Goal: Information Seeking & Learning: Compare options

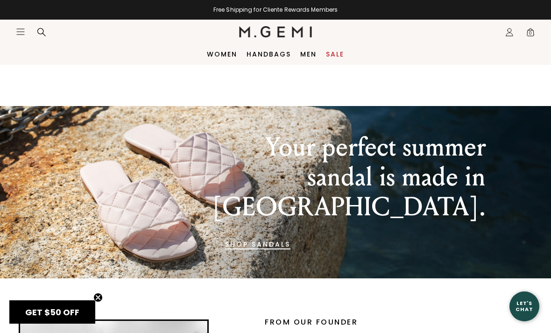
scroll to position [875, 0]
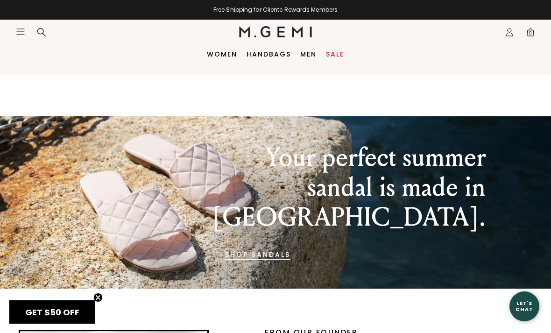
click at [337, 57] on link "Sale" at bounding box center [335, 53] width 18 height 7
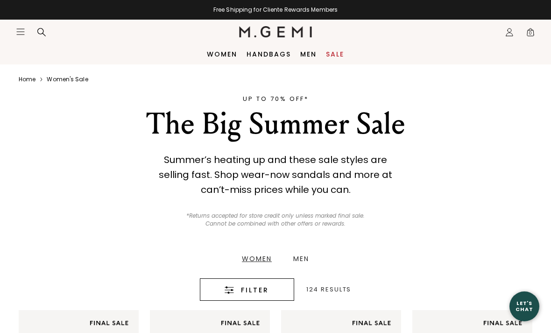
click at [260, 255] on div "Women" at bounding box center [257, 258] width 30 height 7
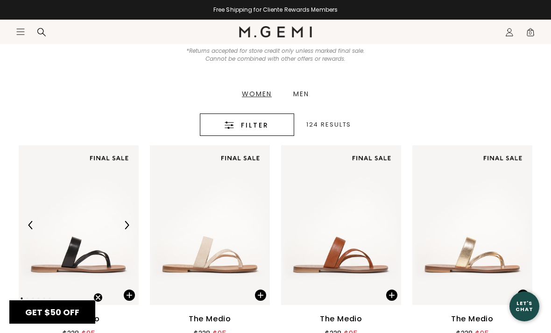
scroll to position [213, 0]
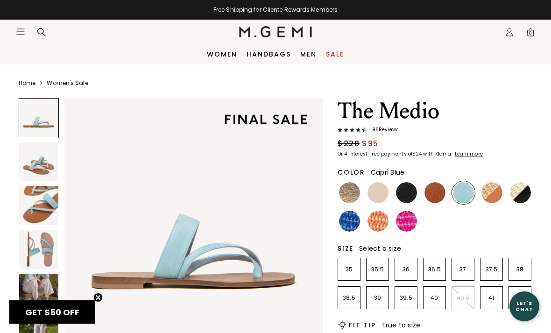
click at [39, 168] on img at bounding box center [38, 161] width 39 height 39
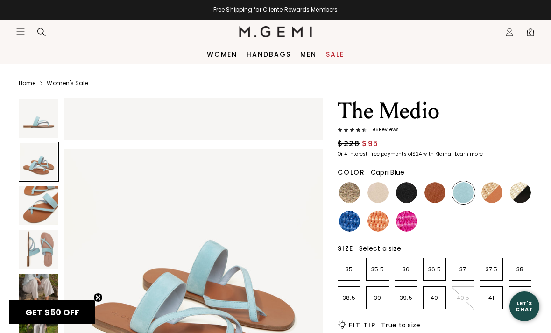
scroll to position [268, 0]
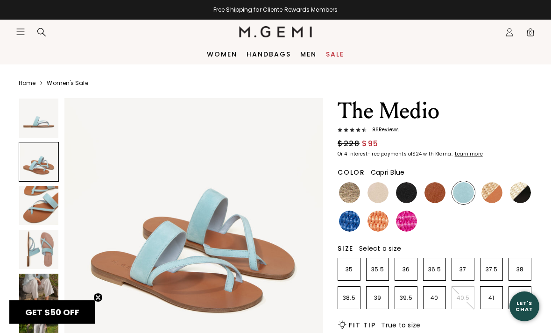
click at [36, 282] on img at bounding box center [38, 293] width 39 height 39
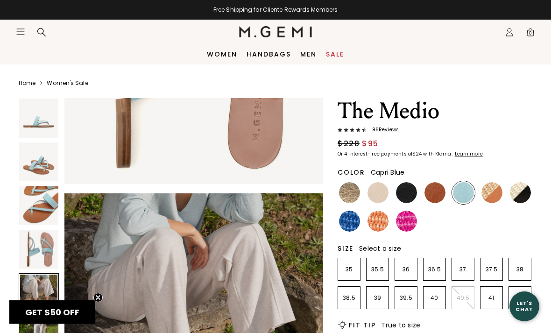
scroll to position [969, 0]
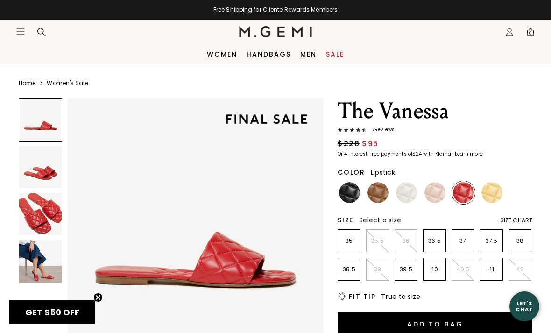
click at [43, 222] on img at bounding box center [40, 214] width 43 height 43
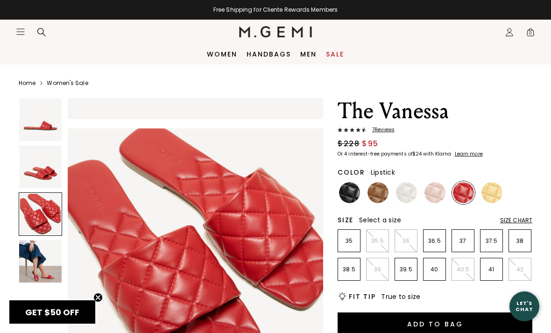
scroll to position [530, 0]
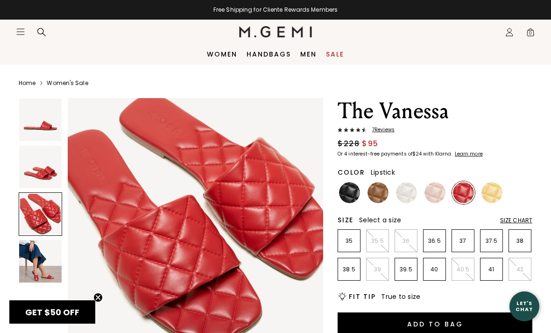
click at [41, 265] on img at bounding box center [40, 261] width 43 height 43
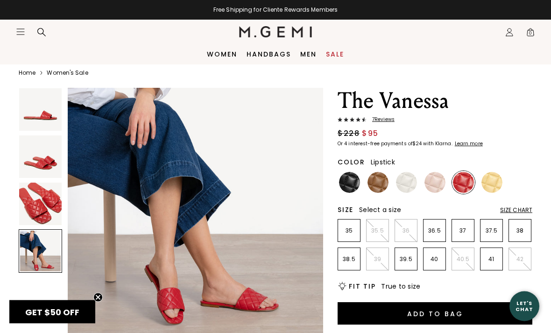
scroll to position [12, 0]
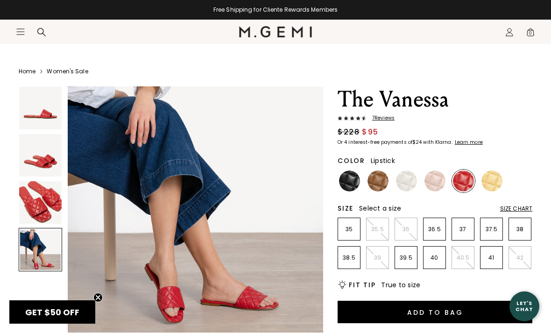
click at [386, 118] on span "7 Review s" at bounding box center [381, 118] width 28 height 6
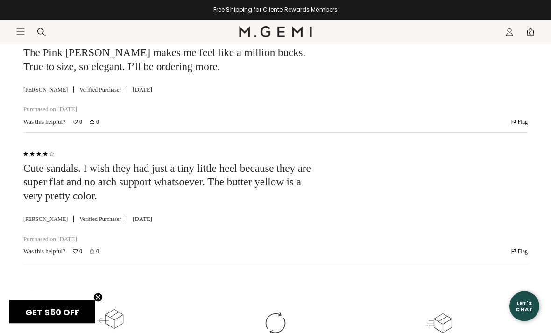
scroll to position [2319, 0]
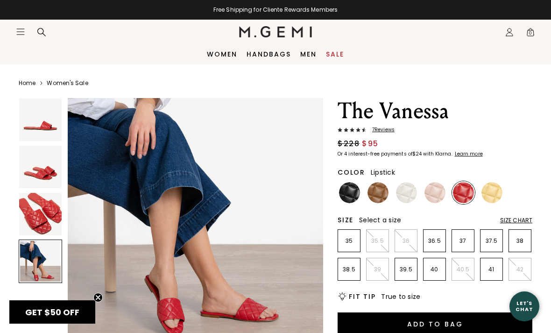
click at [55, 232] on img at bounding box center [40, 214] width 43 height 43
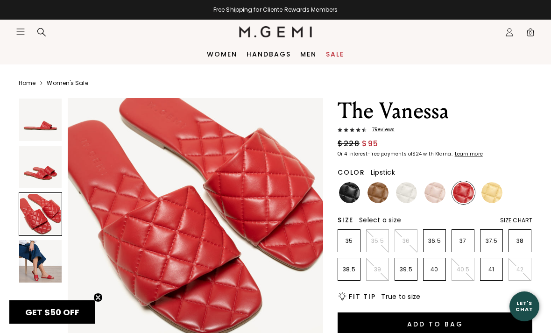
scroll to position [530, 0]
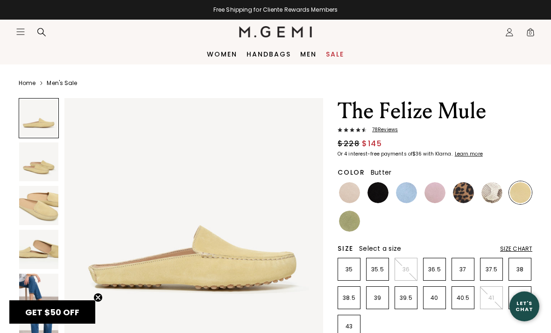
click at [386, 133] on div "78 Review s" at bounding box center [435, 130] width 195 height 7
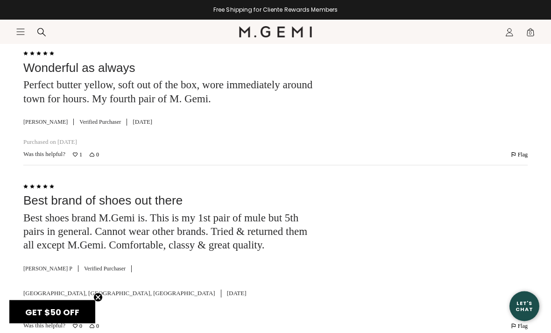
scroll to position [2864, 0]
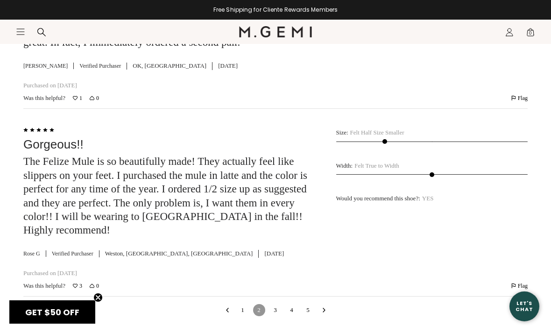
scroll to position [4446, 0]
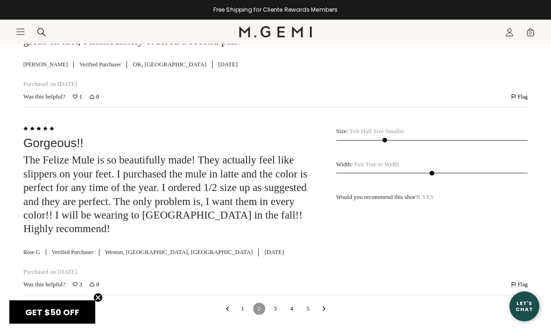
click at [278, 303] on link "3" at bounding box center [275, 309] width 12 height 12
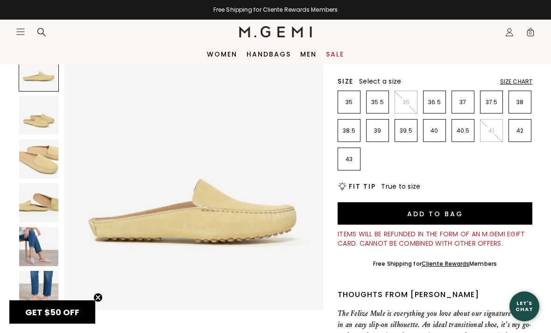
scroll to position [0, 0]
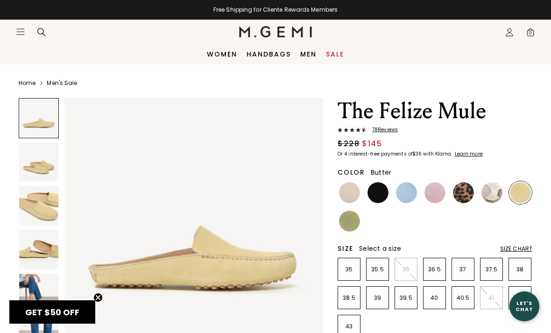
click at [379, 190] on img at bounding box center [378, 192] width 21 height 21
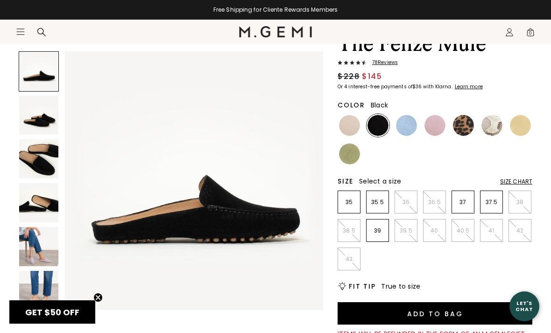
scroll to position [69, 0]
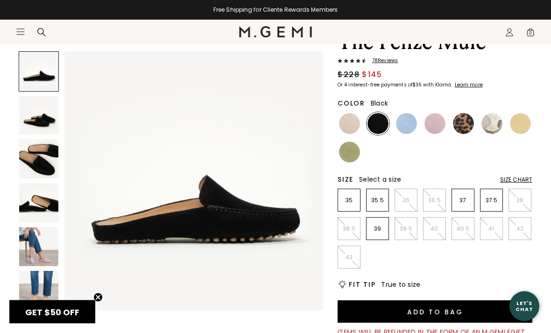
click at [39, 204] on img at bounding box center [38, 202] width 39 height 39
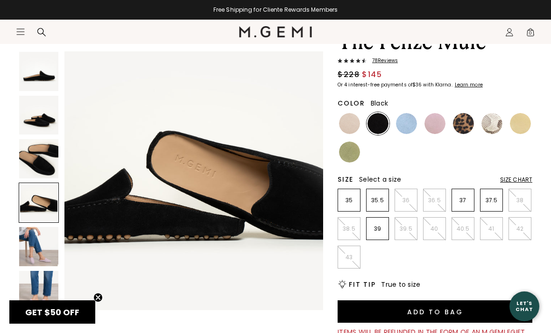
click at [34, 153] on img at bounding box center [38, 158] width 39 height 39
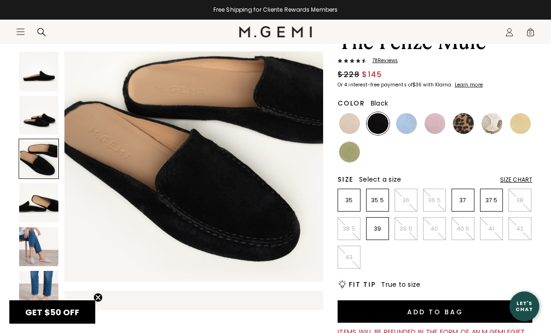
scroll to position [537, 0]
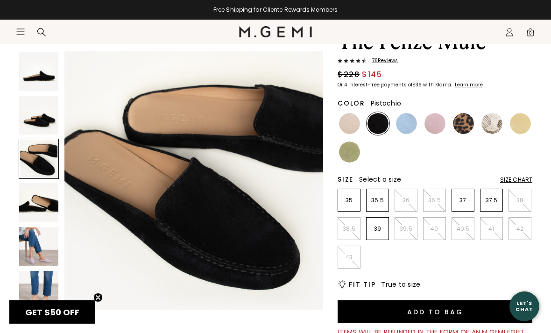
click at [347, 153] on img at bounding box center [349, 152] width 21 height 21
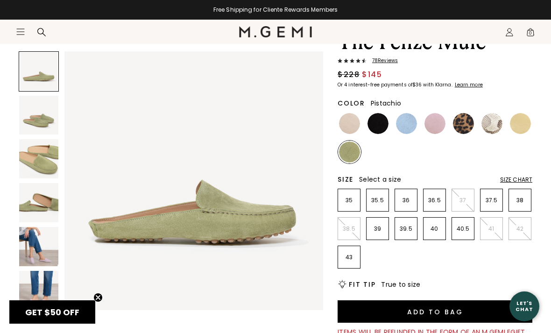
click at [45, 159] on img at bounding box center [38, 158] width 39 height 39
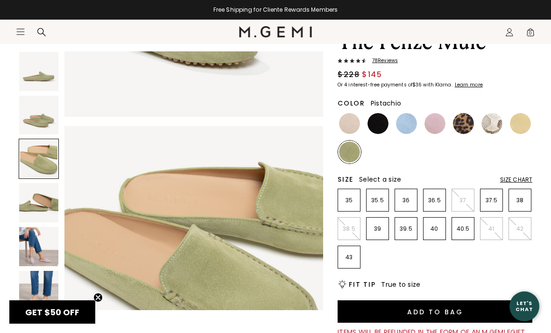
scroll to position [537, 0]
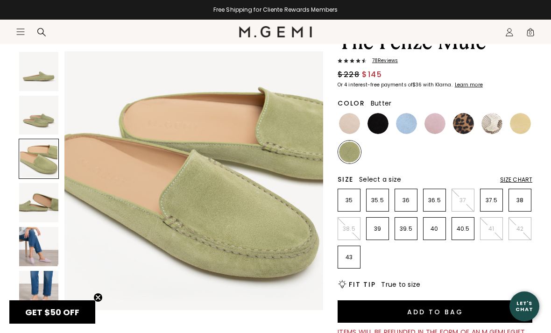
click at [516, 123] on img at bounding box center [520, 123] width 21 height 21
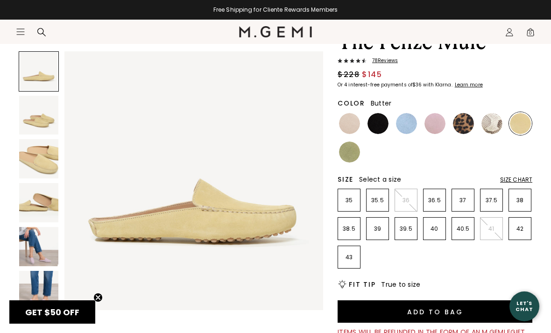
click at [39, 160] on img at bounding box center [38, 158] width 39 height 39
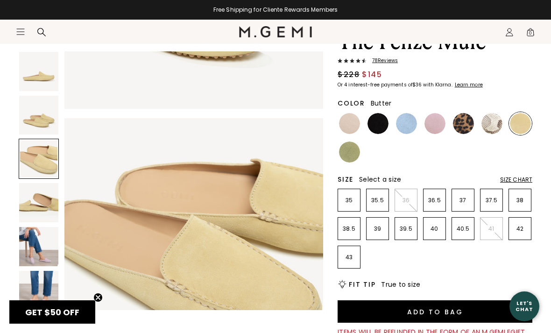
scroll to position [537, 0]
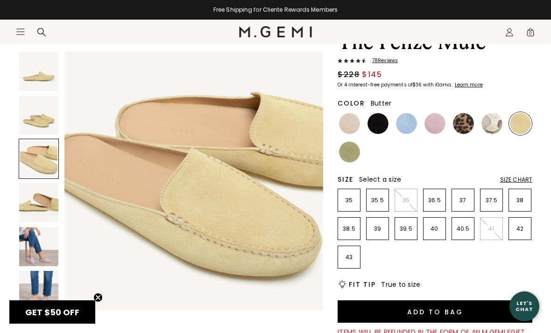
click at [404, 120] on img at bounding box center [406, 123] width 21 height 21
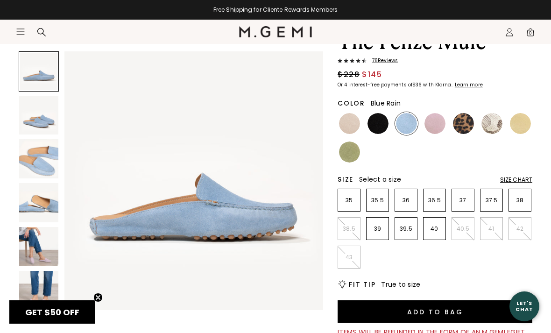
click at [39, 162] on img at bounding box center [38, 158] width 39 height 39
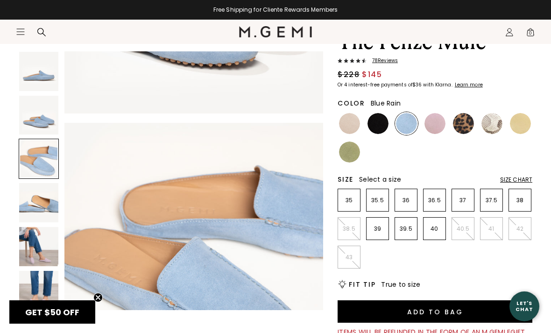
scroll to position [537, 0]
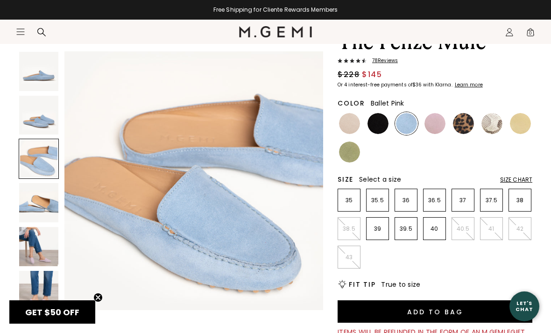
click at [436, 120] on img at bounding box center [435, 123] width 21 height 21
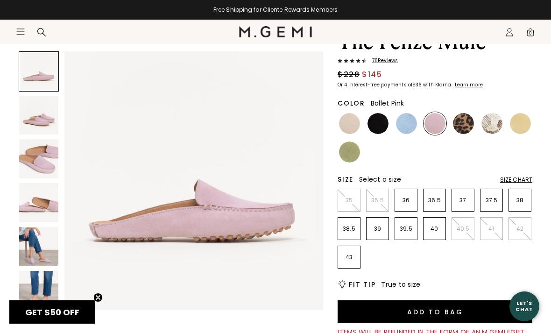
click at [45, 162] on img at bounding box center [38, 158] width 39 height 39
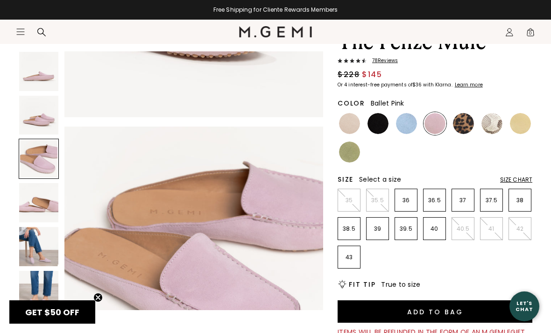
scroll to position [537, 0]
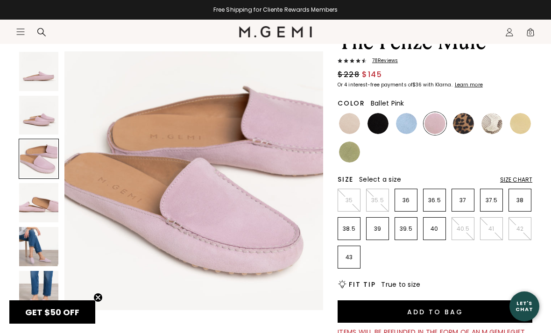
click at [349, 127] on img at bounding box center [349, 123] width 21 height 21
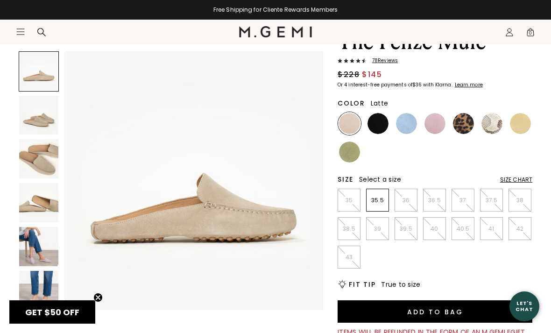
click at [39, 161] on img at bounding box center [38, 158] width 39 height 39
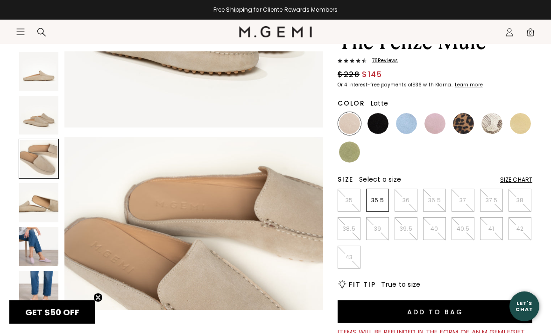
scroll to position [537, 0]
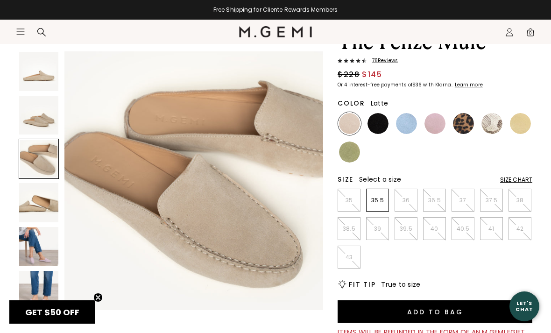
click at [41, 246] on img at bounding box center [38, 246] width 39 height 39
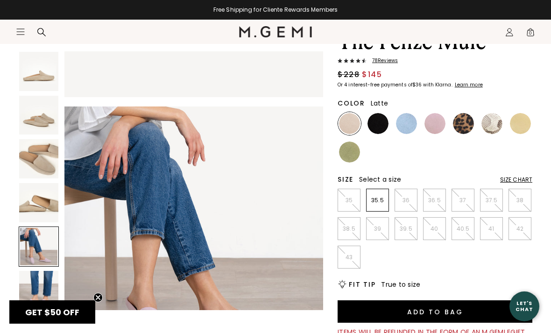
scroll to position [1073, 0]
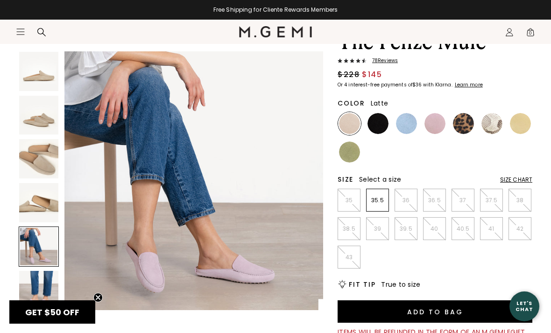
click at [48, 151] on img at bounding box center [38, 158] width 39 height 39
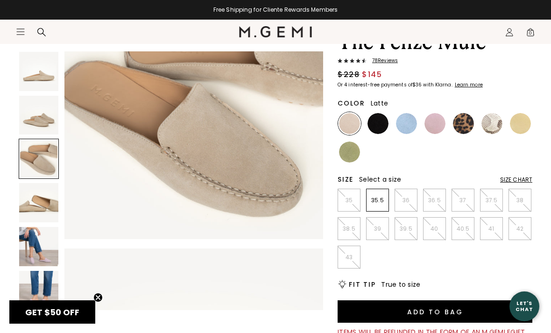
scroll to position [537, 0]
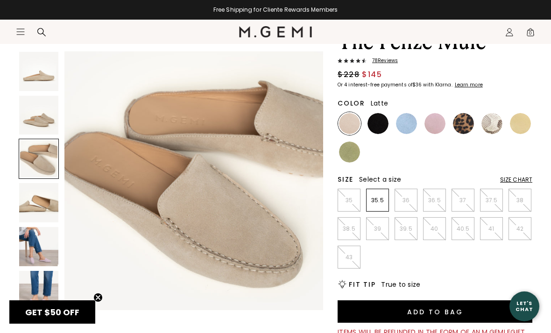
click at [37, 71] on img at bounding box center [38, 71] width 39 height 39
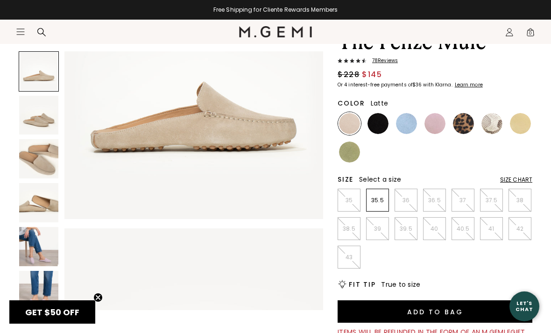
scroll to position [0, 0]
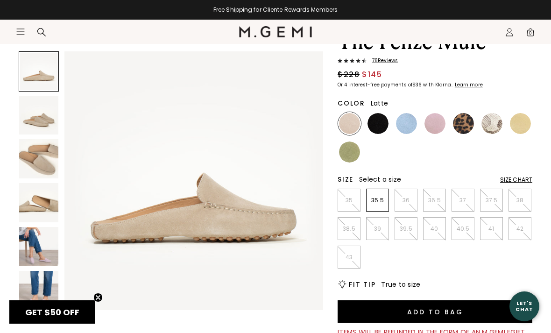
click at [36, 112] on img at bounding box center [38, 115] width 39 height 39
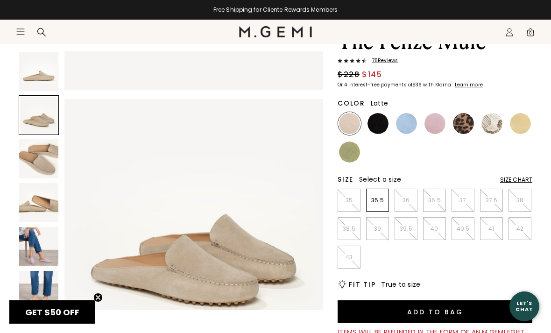
scroll to position [268, 0]
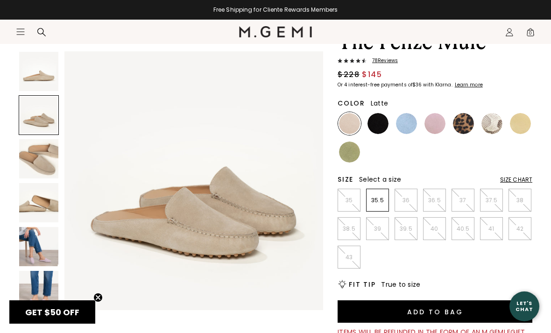
click at [32, 163] on img at bounding box center [38, 158] width 39 height 39
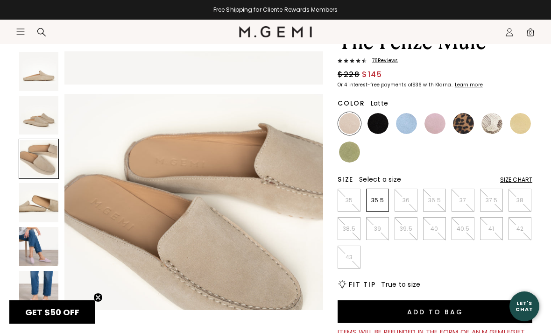
scroll to position [537, 0]
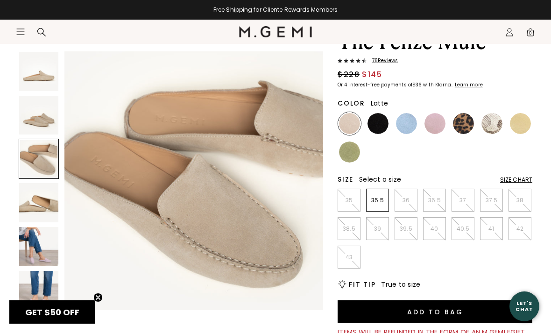
click at [30, 204] on img at bounding box center [38, 202] width 39 height 39
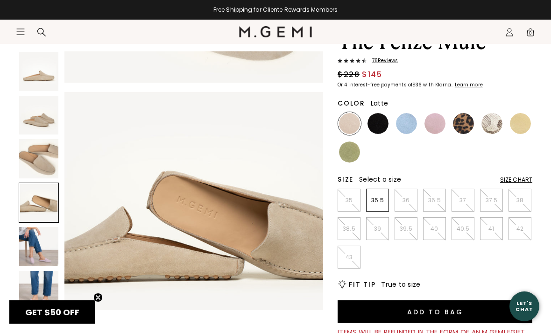
scroll to position [805, 0]
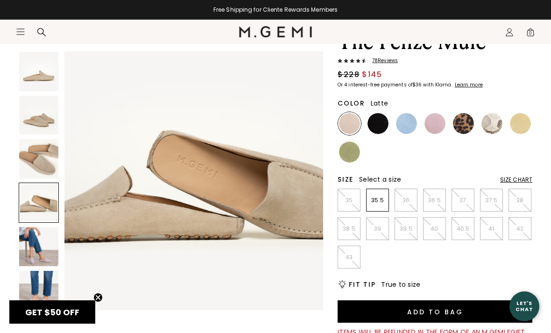
click at [404, 122] on img at bounding box center [406, 123] width 21 height 21
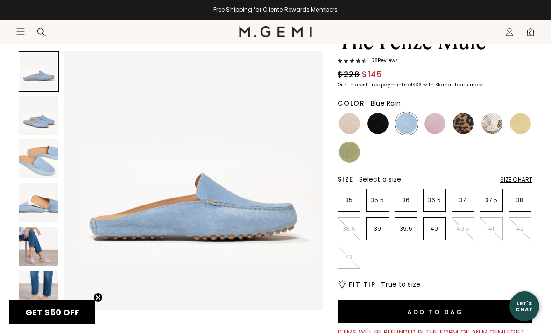
click at [35, 165] on img at bounding box center [38, 158] width 39 height 39
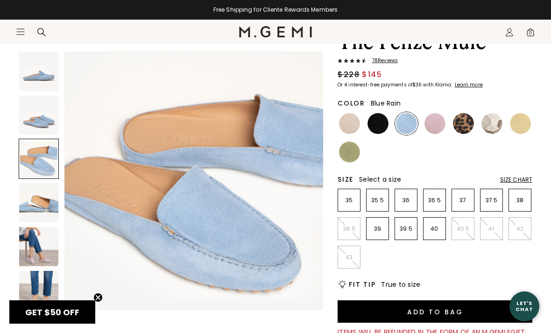
click at [39, 205] on img at bounding box center [38, 202] width 39 height 39
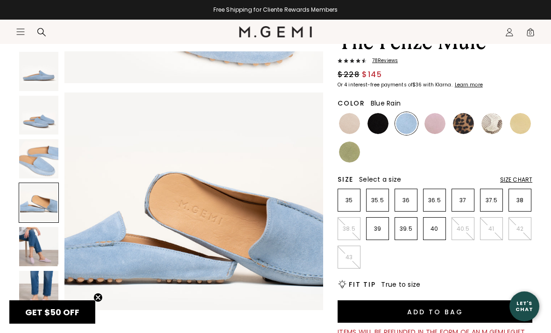
scroll to position [805, 0]
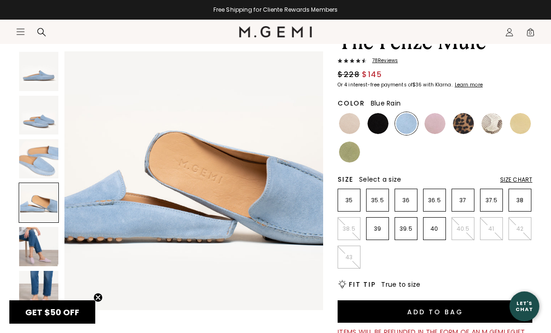
click at [39, 163] on img at bounding box center [38, 158] width 39 height 39
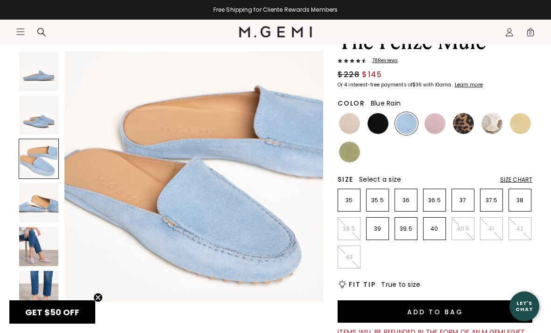
scroll to position [537, 0]
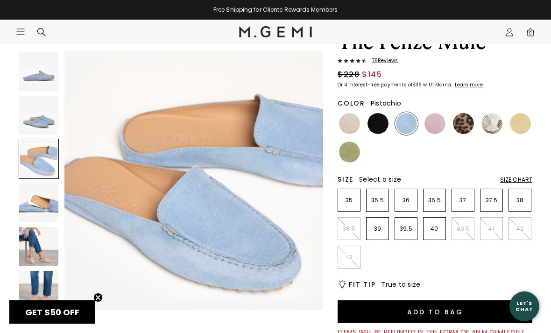
click at [349, 151] on img at bounding box center [349, 152] width 21 height 21
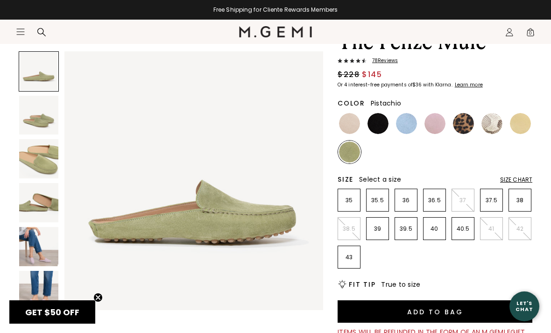
click at [352, 125] on img at bounding box center [349, 123] width 21 height 21
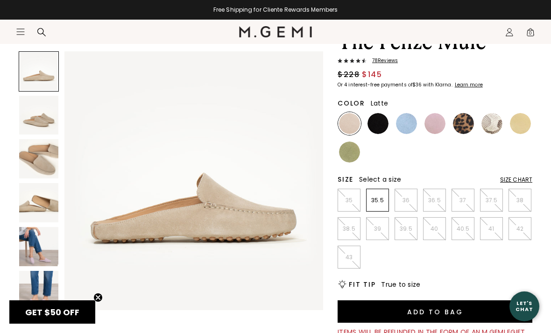
click at [35, 203] on img at bounding box center [38, 202] width 39 height 39
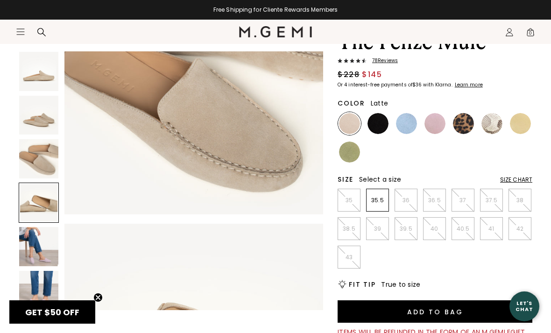
scroll to position [805, 0]
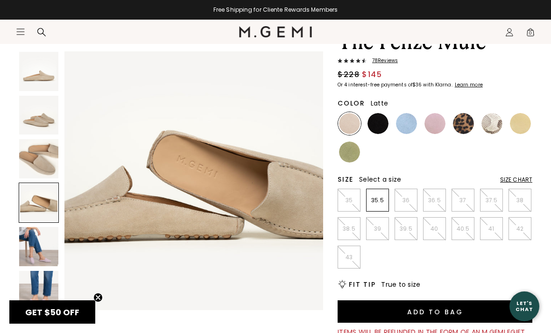
click at [30, 154] on img at bounding box center [38, 158] width 39 height 39
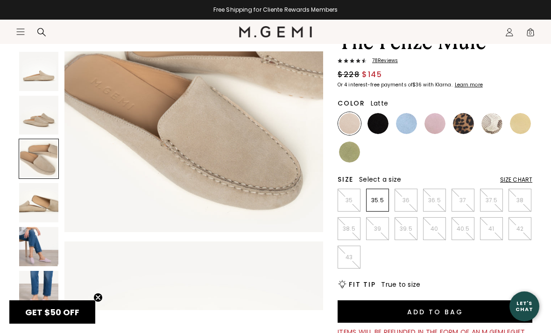
scroll to position [537, 0]
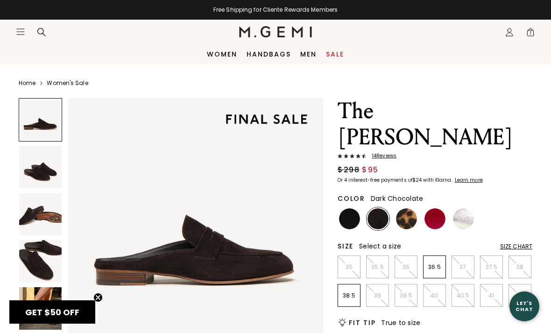
click at [37, 172] on img at bounding box center [40, 167] width 43 height 43
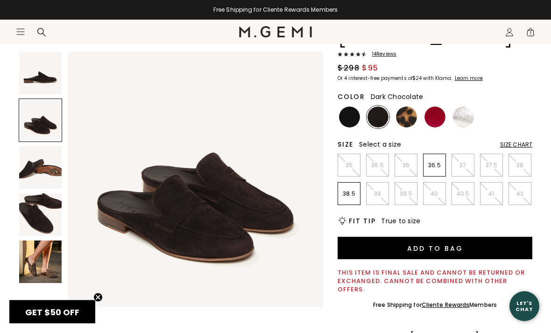
scroll to position [110, 0]
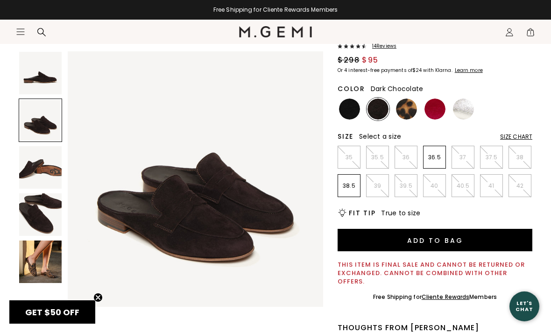
click at [35, 268] on img at bounding box center [40, 262] width 43 height 43
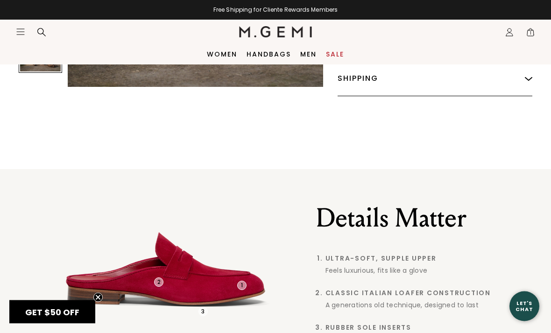
scroll to position [576, 0]
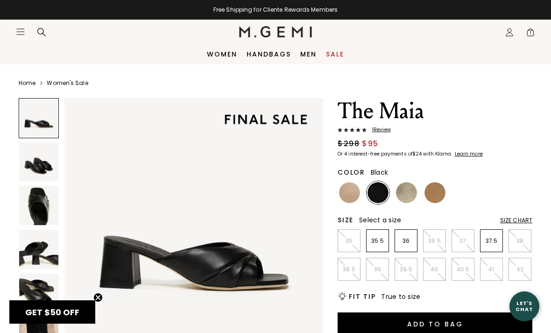
click at [31, 161] on img at bounding box center [38, 161] width 39 height 39
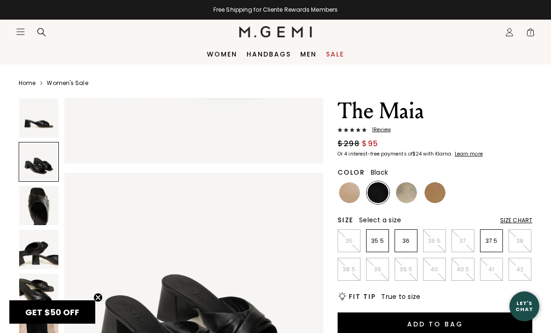
scroll to position [268, 0]
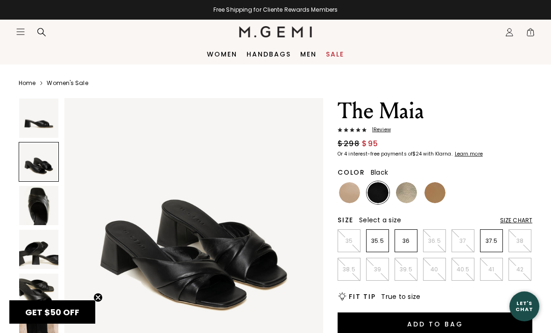
click at [29, 219] on img at bounding box center [38, 205] width 39 height 39
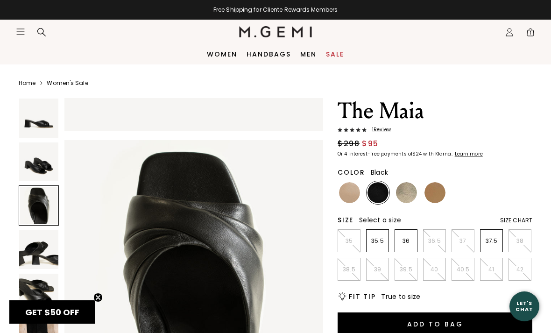
scroll to position [537, 0]
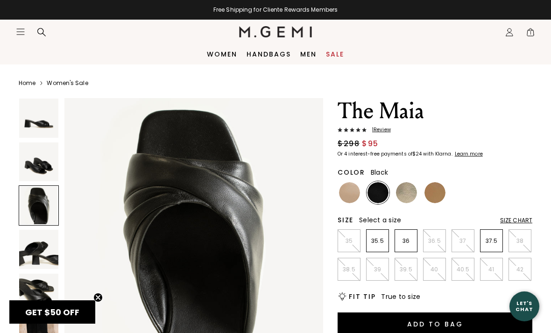
click at [35, 255] on img at bounding box center [38, 249] width 39 height 39
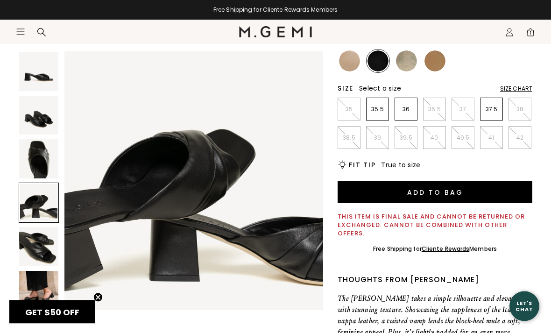
scroll to position [137, 0]
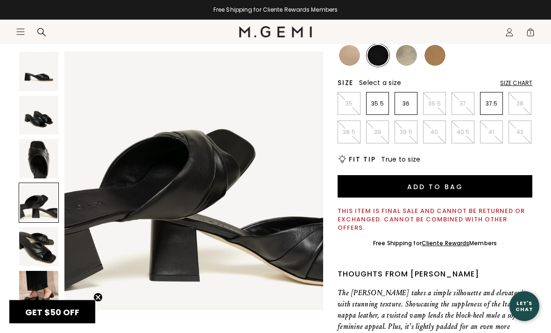
click at [37, 292] on img at bounding box center [38, 290] width 39 height 39
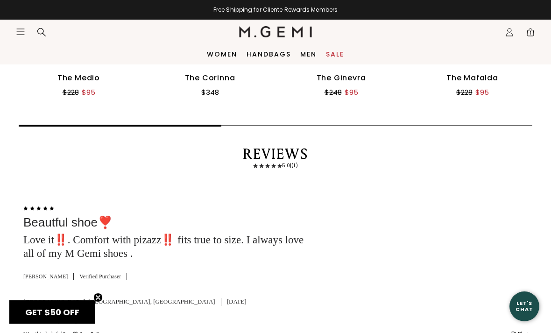
scroll to position [1413, 0]
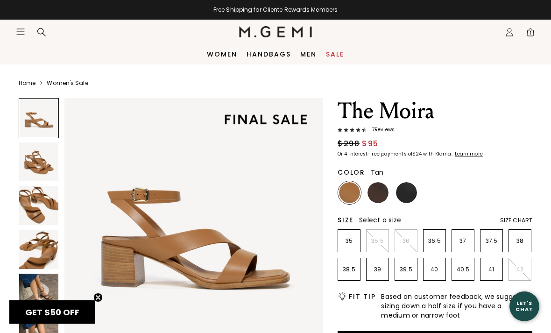
click at [38, 165] on img at bounding box center [38, 161] width 39 height 39
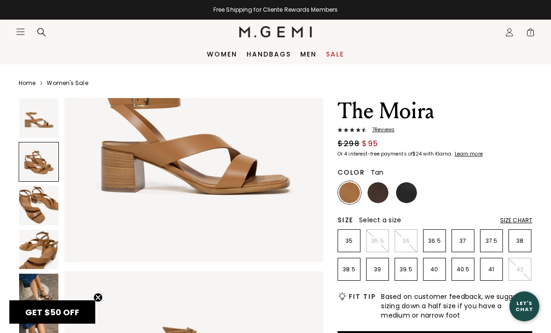
scroll to position [268, 0]
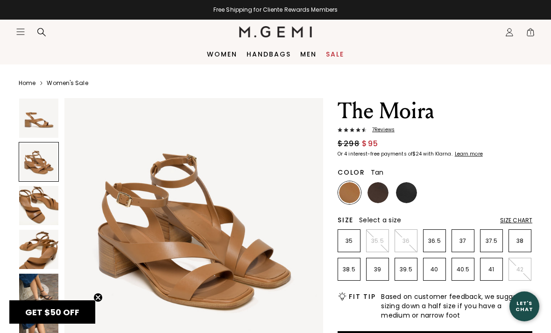
click at [39, 213] on img at bounding box center [38, 205] width 39 height 39
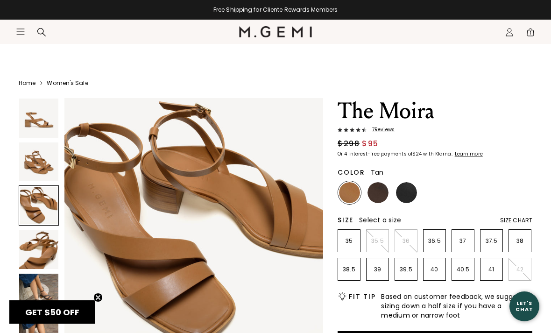
scroll to position [2, 0]
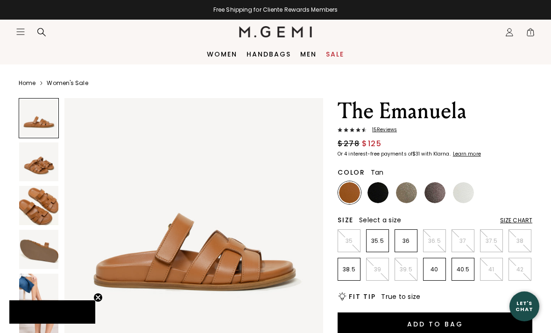
click at [34, 162] on img at bounding box center [38, 161] width 39 height 39
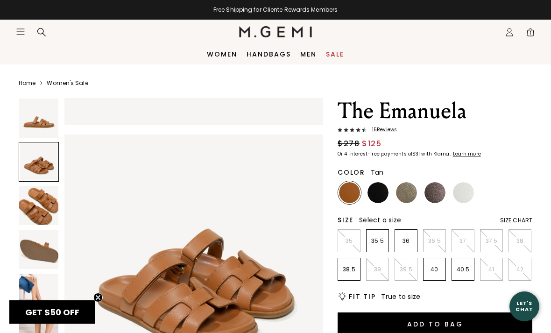
scroll to position [268, 0]
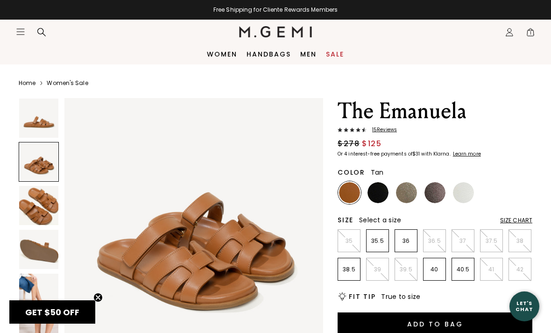
click at [37, 216] on img at bounding box center [38, 205] width 39 height 39
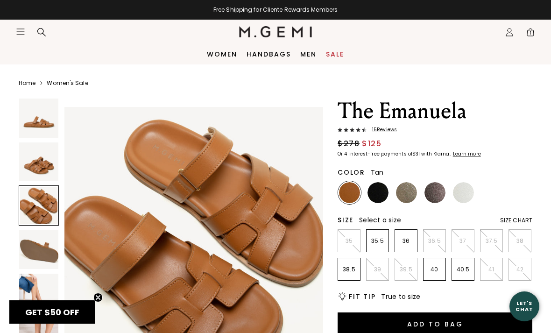
scroll to position [537, 0]
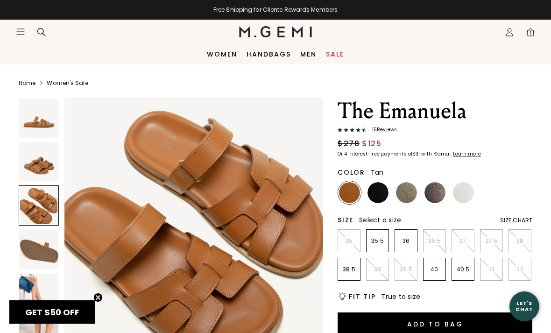
click at [389, 129] on span "15 Review s" at bounding box center [382, 130] width 30 height 6
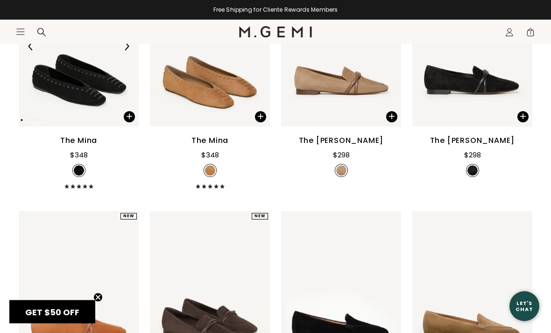
scroll to position [220, 0]
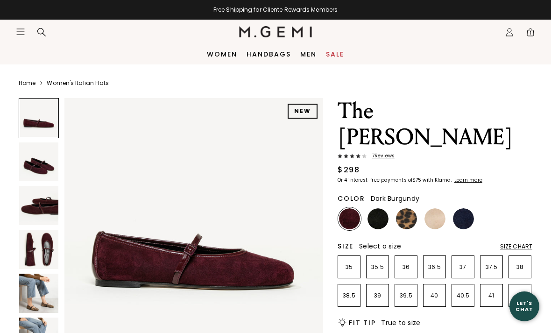
click at [35, 214] on img at bounding box center [38, 205] width 39 height 39
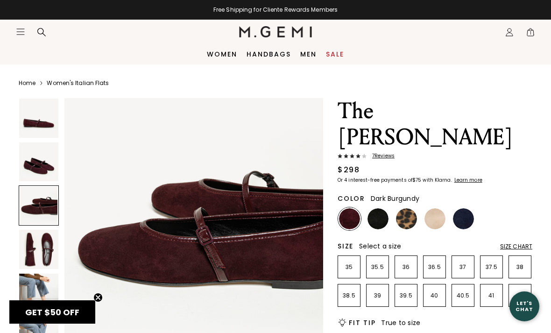
click at [41, 258] on img at bounding box center [38, 249] width 39 height 39
